Goal: Information Seeking & Learning: Find specific fact

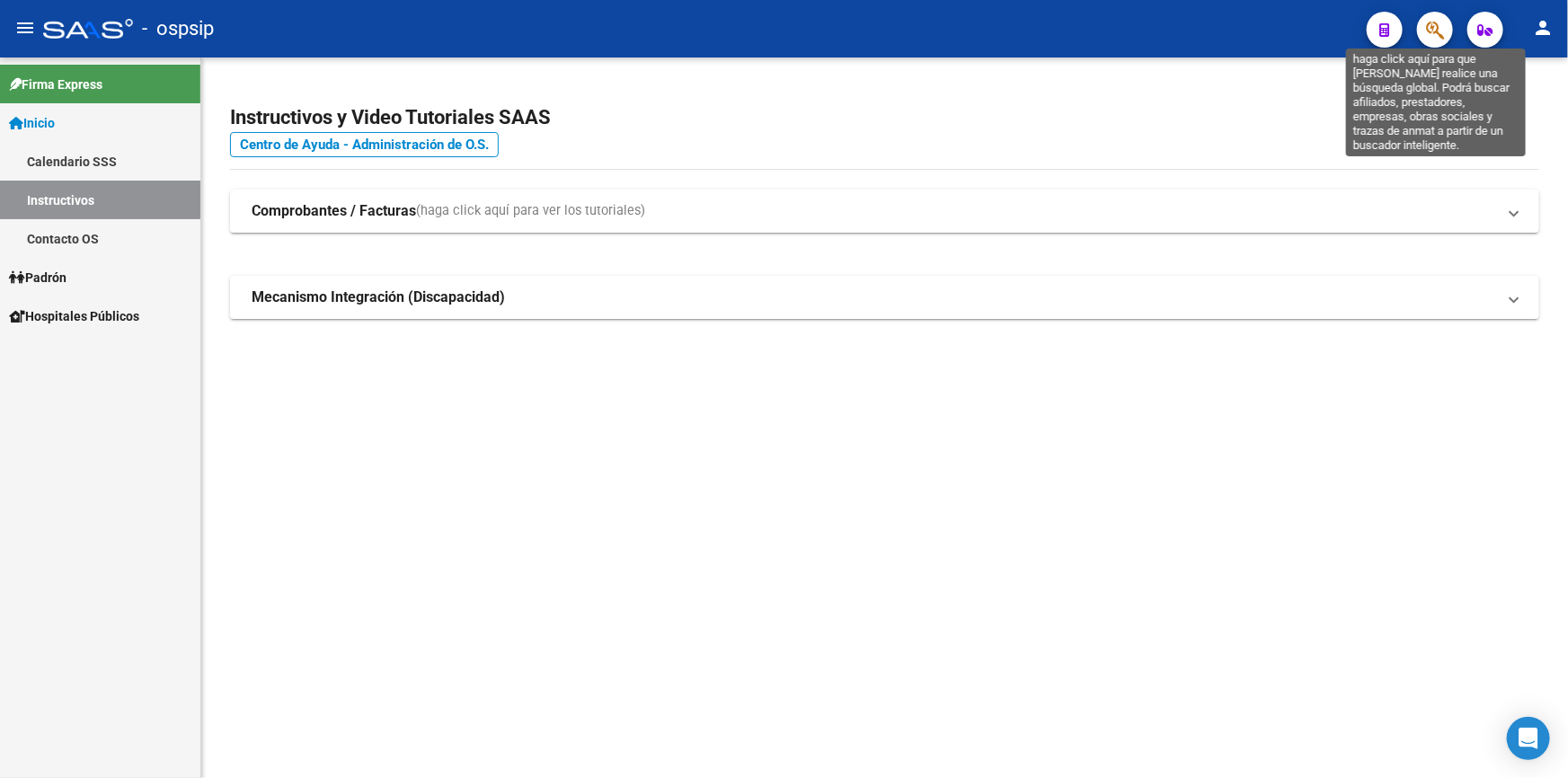
click at [1436, 26] on icon "button" at bounding box center [1435, 30] width 18 height 21
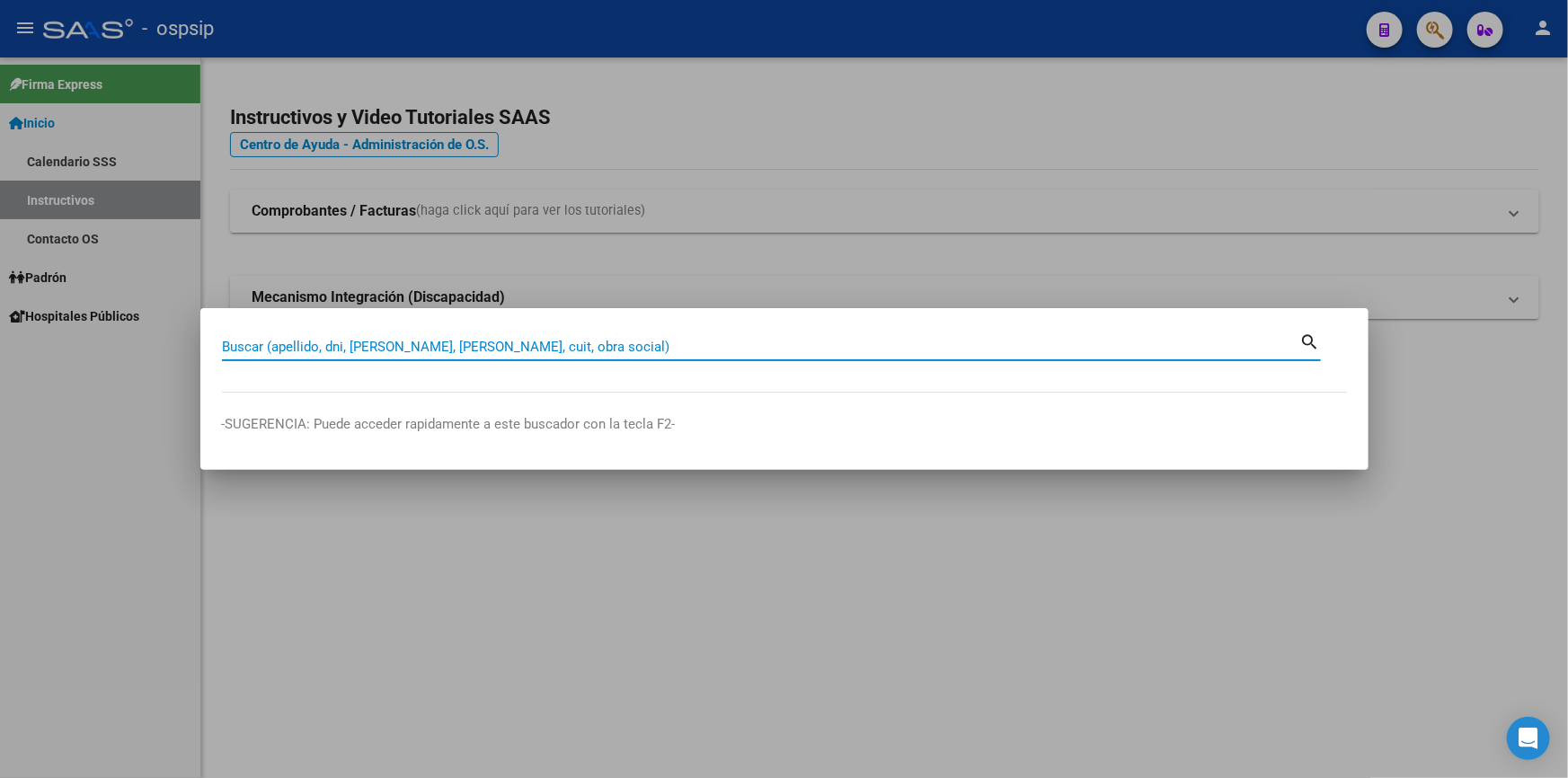
paste input "21437993"
type input "21437993"
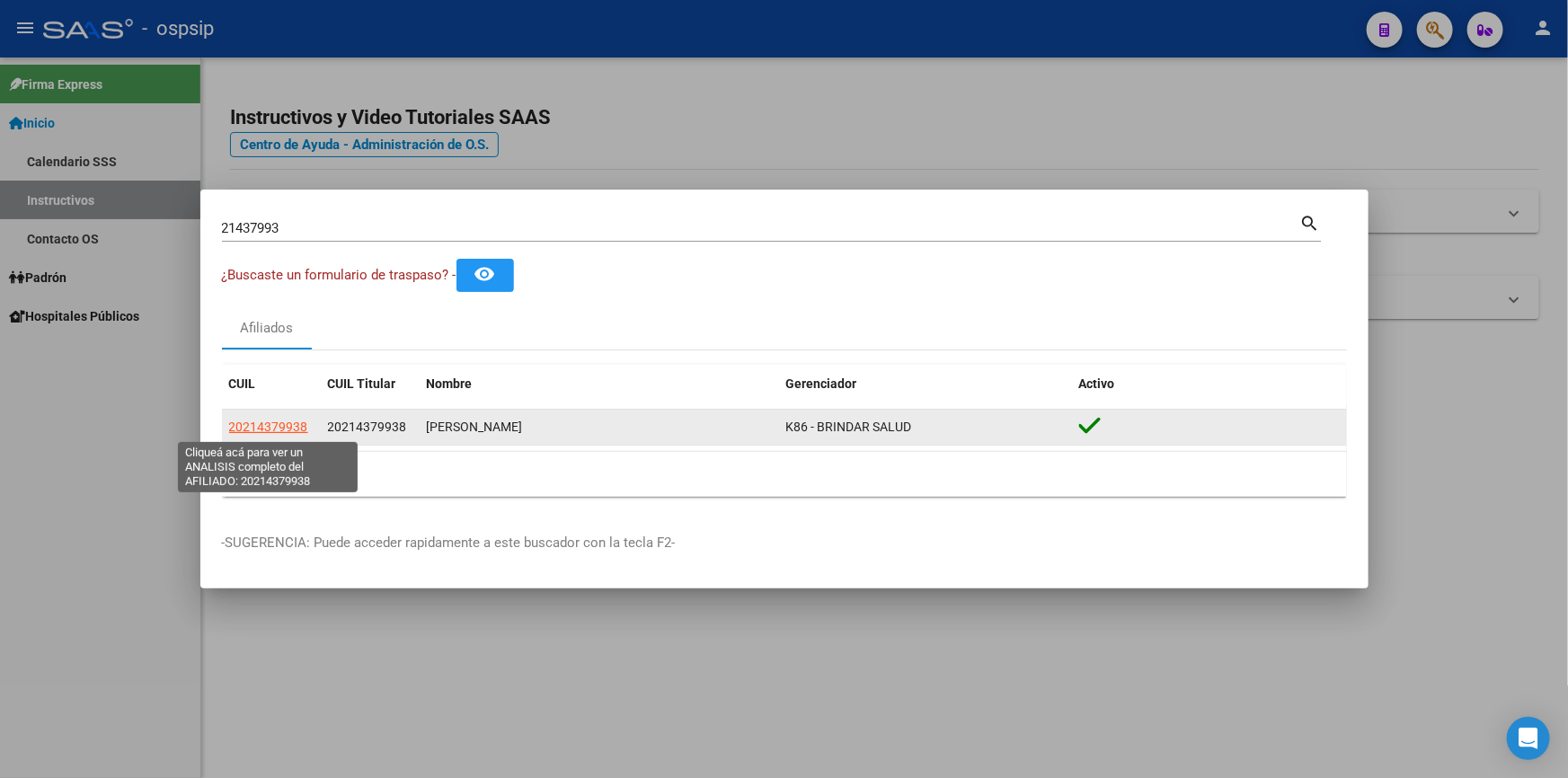
click at [260, 430] on span "20214379938" at bounding box center [269, 426] width 79 height 14
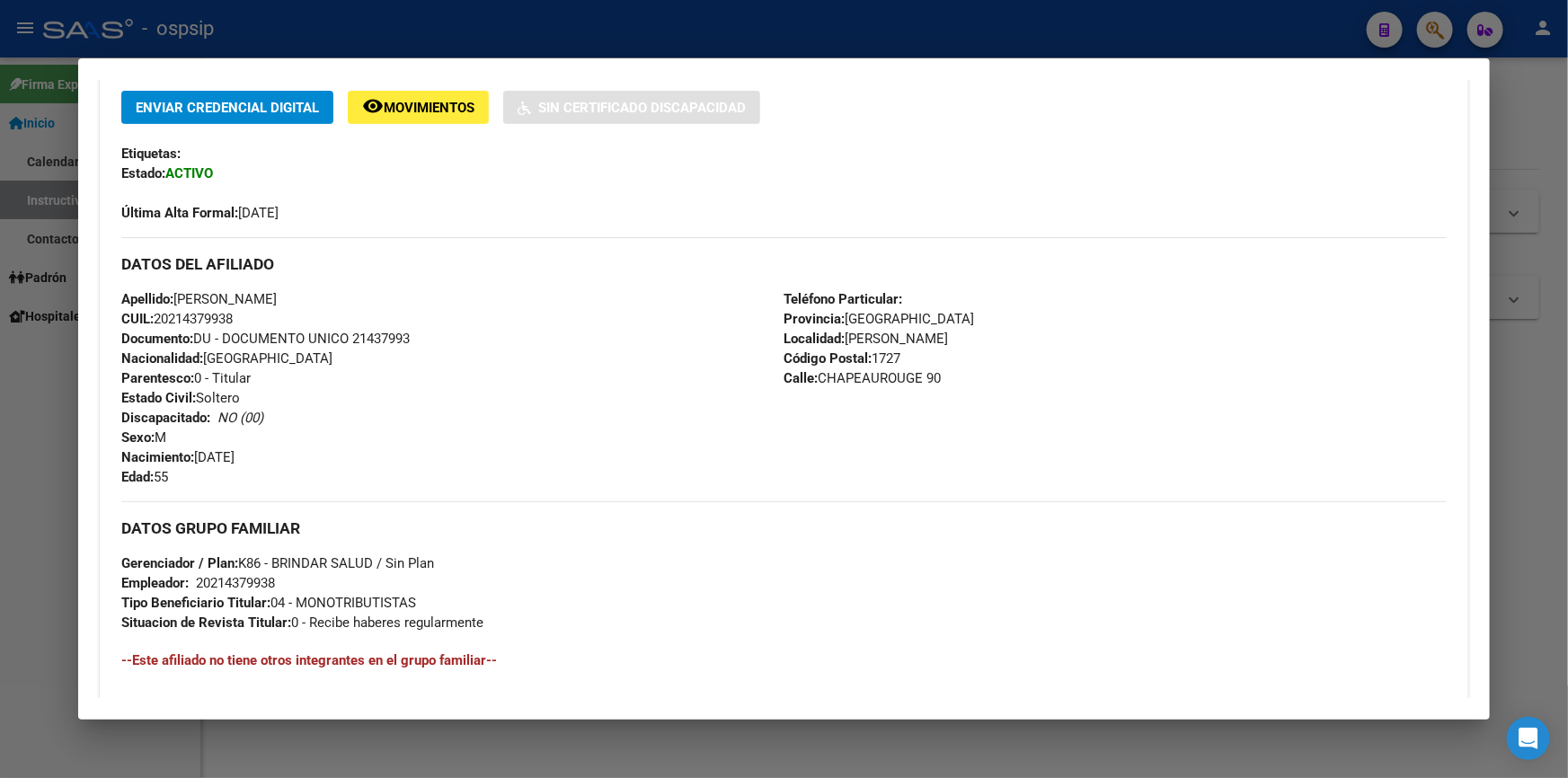
scroll to position [408, 0]
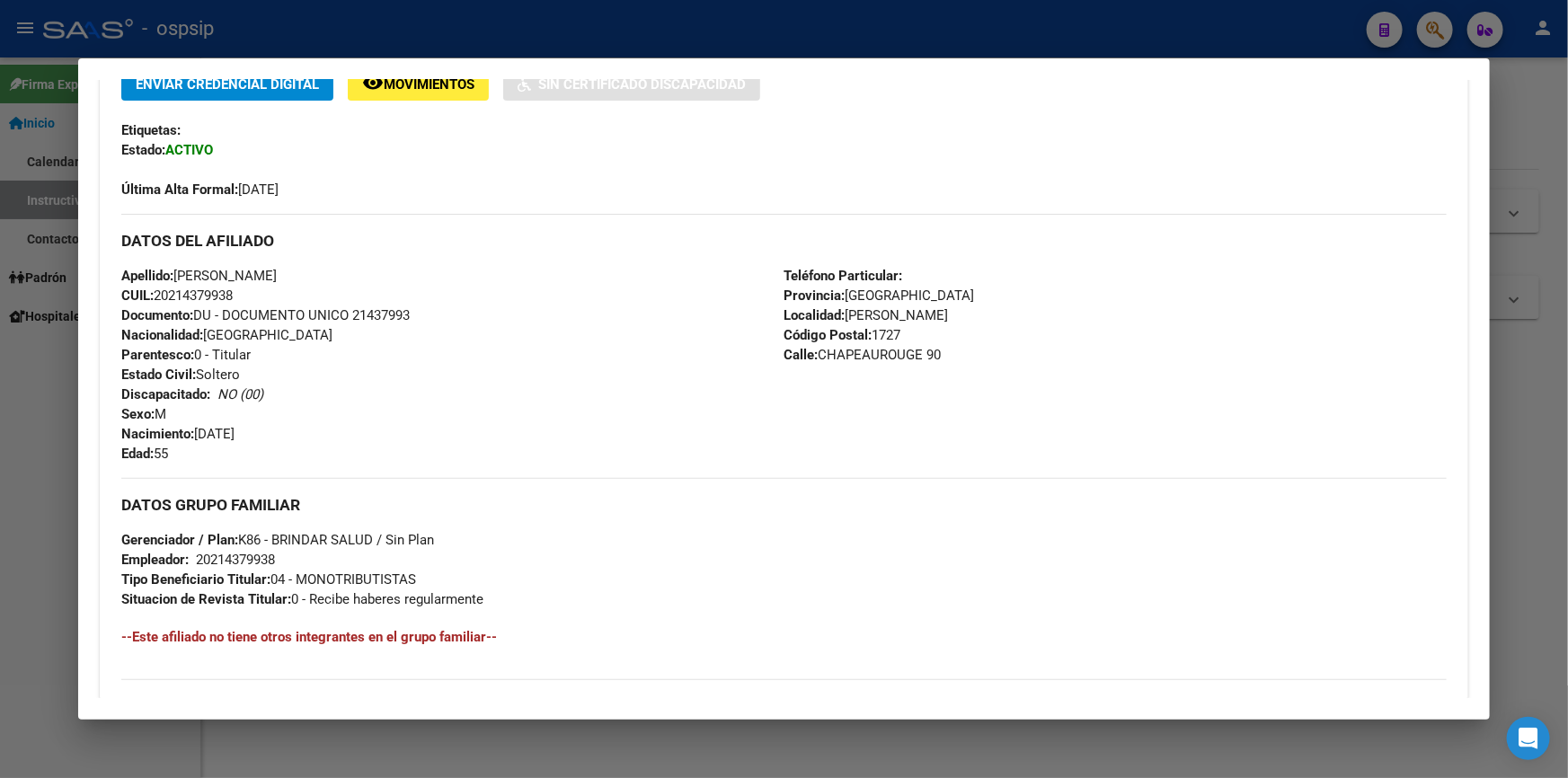
drag, startPoint x: 195, startPoint y: 459, endPoint x: 109, endPoint y: 271, distance: 206.7
click at [109, 271] on div "Enviar Credencial Digital remove_red_eye Movimientos Sin Certificado Discapacid…" at bounding box center [784, 381] width 1368 height 627
copy div "Apellido: LUIS FABIAN SACCELLA CUIL: 20214379938 Documento: DU - DOCUMENTO UNIC…"
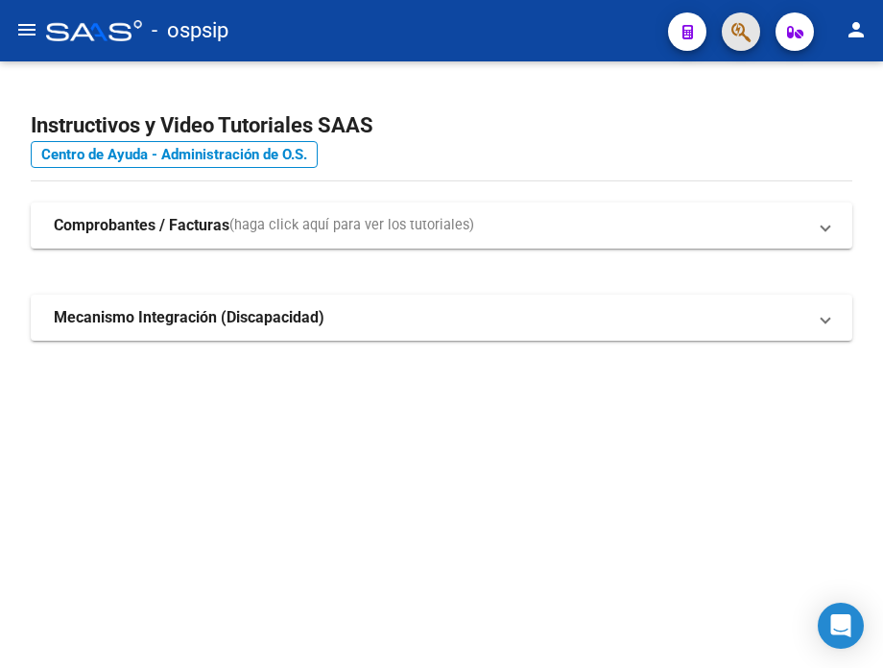
click at [729, 33] on button "button" at bounding box center [741, 31] width 38 height 38
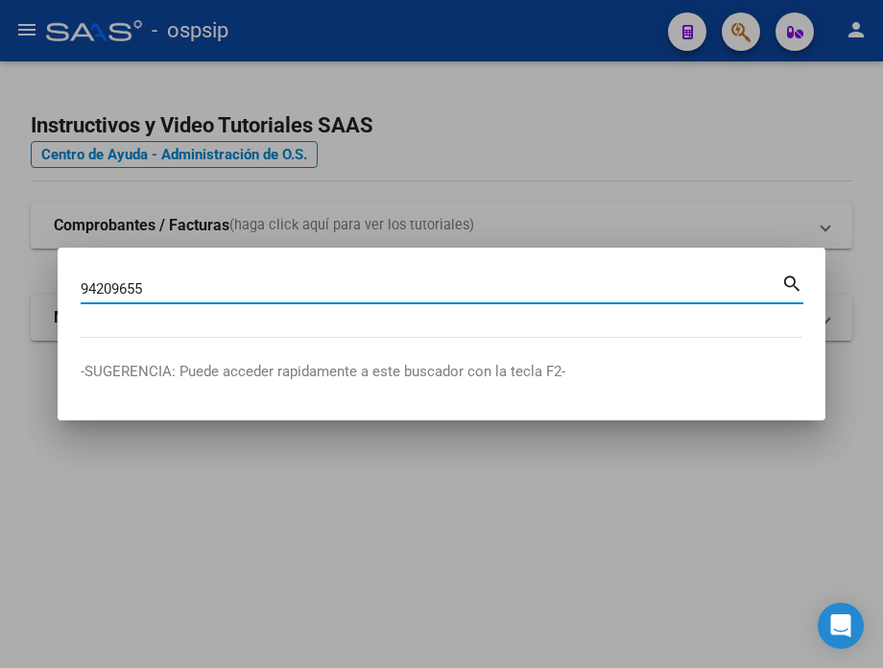
type input "94209655"
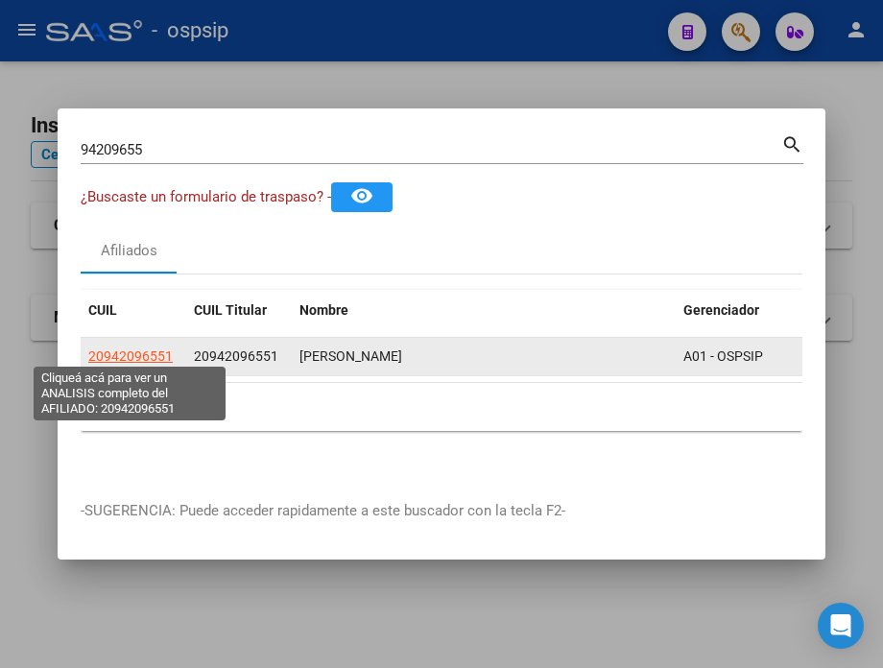
click at [115, 352] on span "20942096551" at bounding box center [130, 355] width 84 height 15
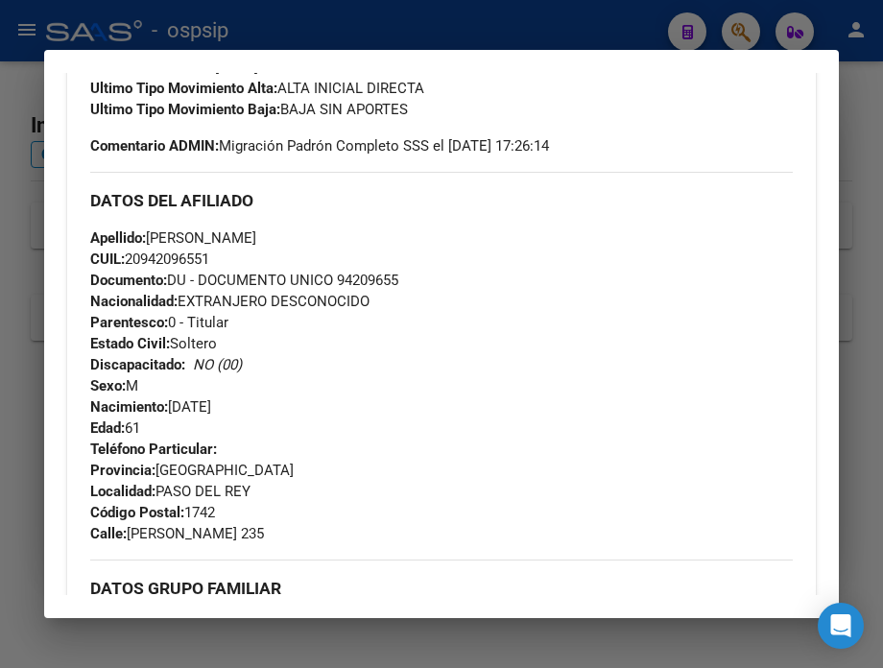
scroll to position [610, 0]
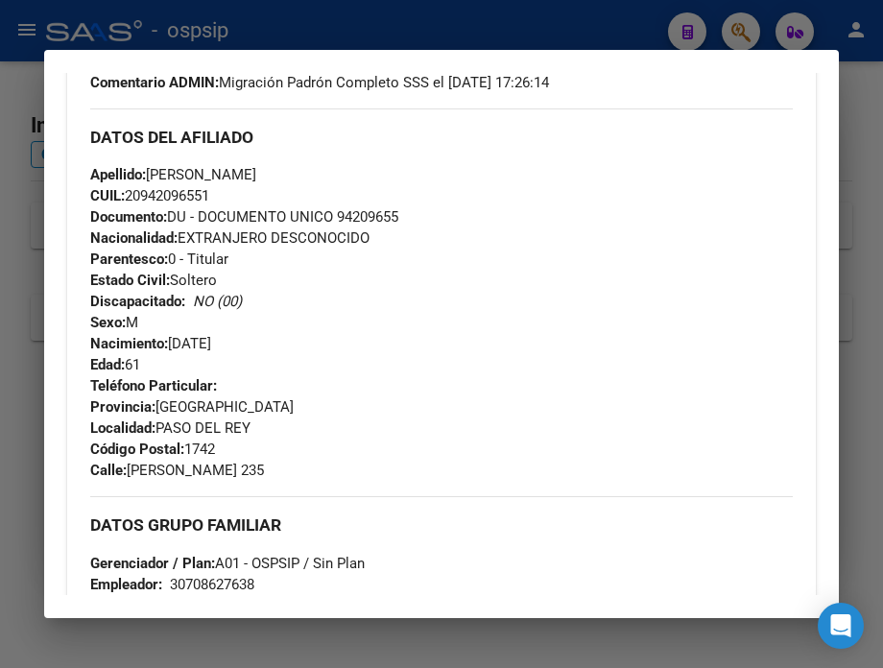
drag, startPoint x: 151, startPoint y: 379, endPoint x: 86, endPoint y: 192, distance: 197.8
click at [86, 192] on div "Enviar Credencial Digital remove_red_eye Movimientos Sin Certificado Discapacid…" at bounding box center [441, 327] width 748 height 897
copy div "Apellido: SILVA ENRIQUEZ JUAN JULIO CUIL: 20942096551 Documento: DU - DOCUMENTO…"
click at [504, 164] on div "DATOS DEL AFILIADO" at bounding box center [441, 136] width 702 height 56
drag, startPoint x: 337, startPoint y: 229, endPoint x: 451, endPoint y: 236, distance: 114.4
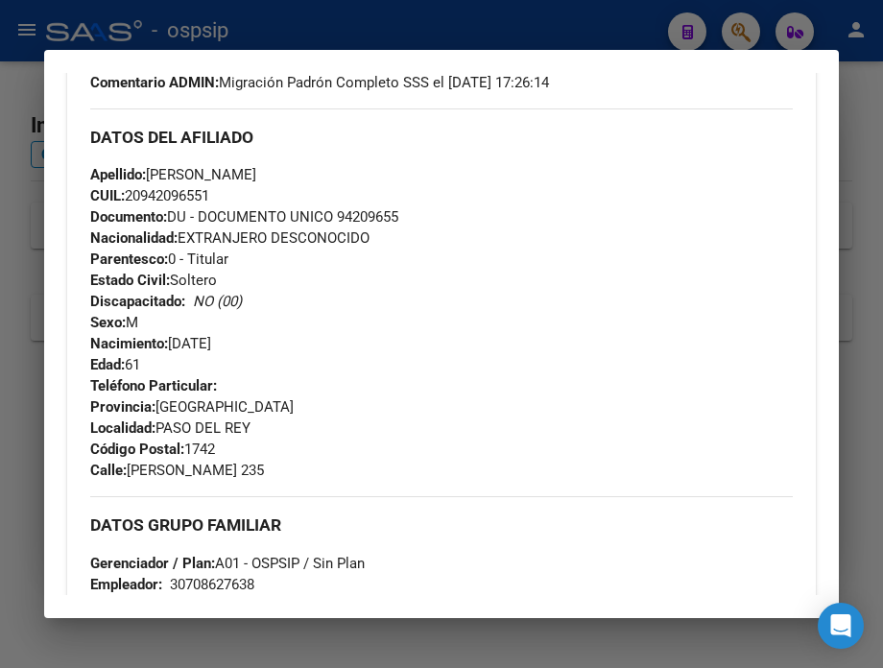
click at [451, 236] on div "Apellido: SILVA ENRIQUEZ JUAN JULIO CUIL: 20942096551 Documento: DU - DOCUMENTO…" at bounding box center [441, 269] width 702 height 211
copy span "94209655"
click at [235, 12] on div at bounding box center [441, 334] width 883 height 668
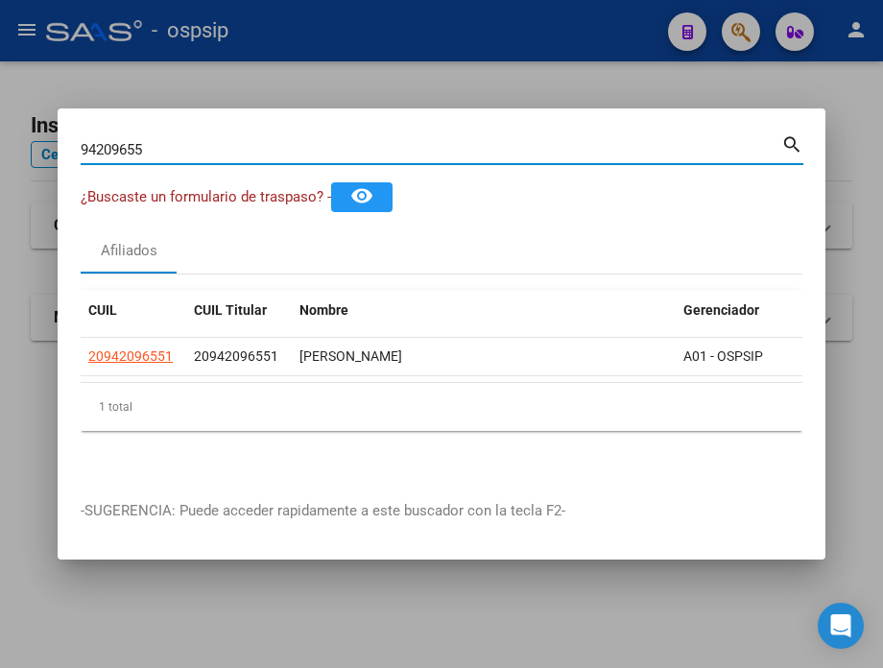
drag, startPoint x: 178, startPoint y: 139, endPoint x: 57, endPoint y: 133, distance: 121.0
click at [57, 133] on div "94209655 Buscar (apellido, dni, cuil, nro traspaso, cuit, obra social) search ¿…" at bounding box center [441, 334] width 883 height 668
